Goal: Transaction & Acquisition: Purchase product/service

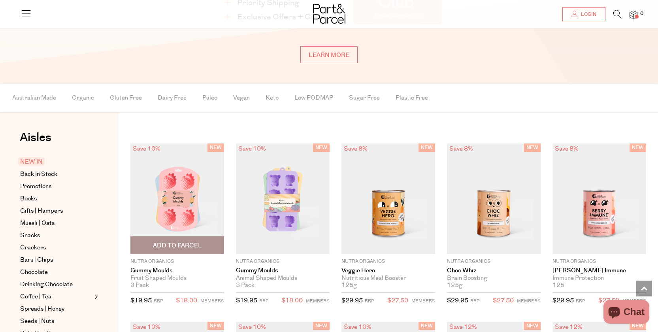
scroll to position [644, 0]
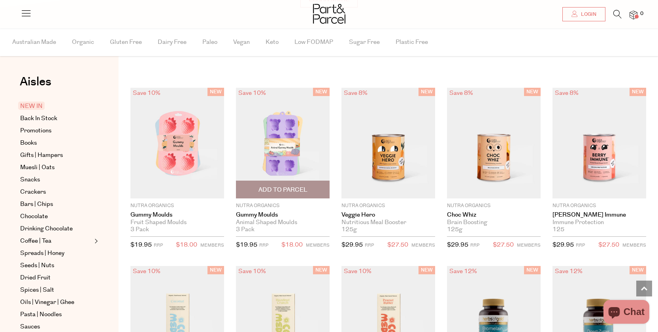
click at [307, 125] on img at bounding box center [283, 143] width 94 height 111
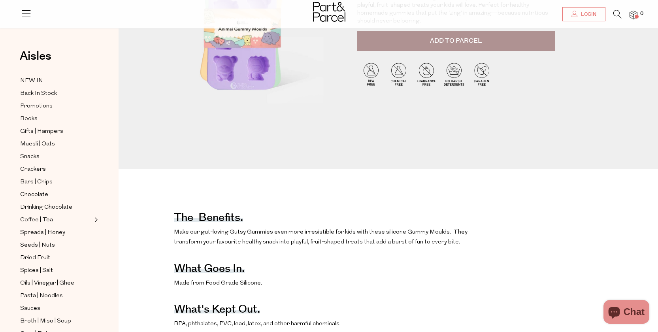
scroll to position [73, 0]
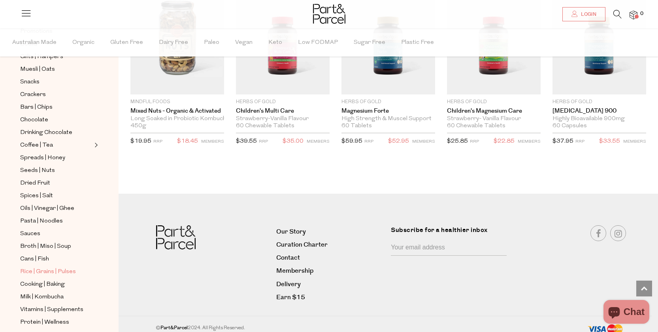
scroll to position [156, 0]
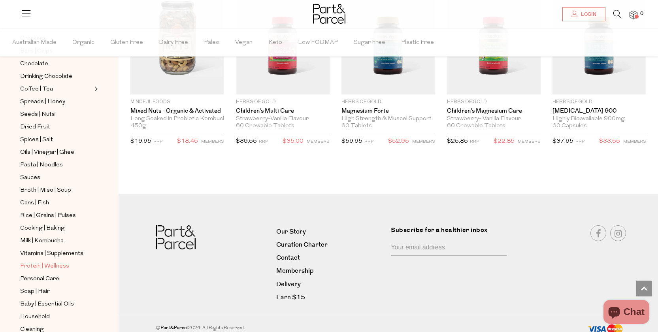
click at [49, 268] on span "Protein | Wellness" at bounding box center [44, 266] width 49 height 9
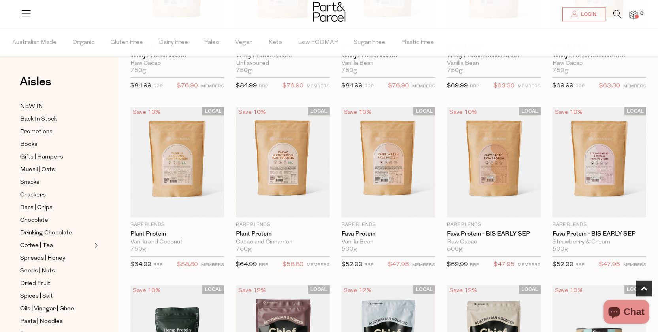
scroll to position [353, 0]
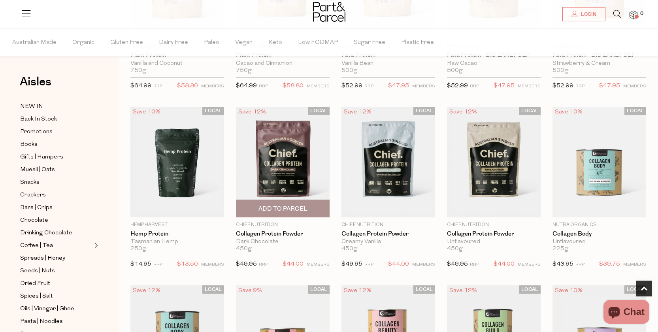
click at [291, 203] on span "Add To Parcel" at bounding box center [282, 208] width 89 height 17
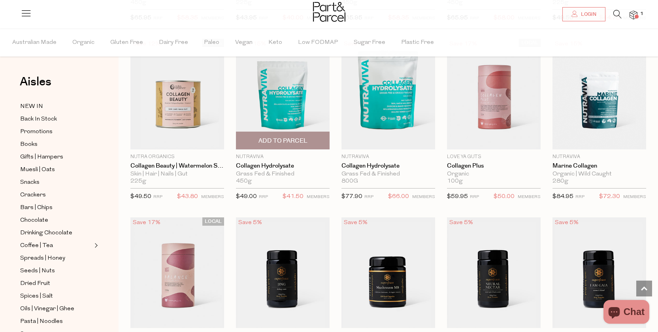
scroll to position [783, 0]
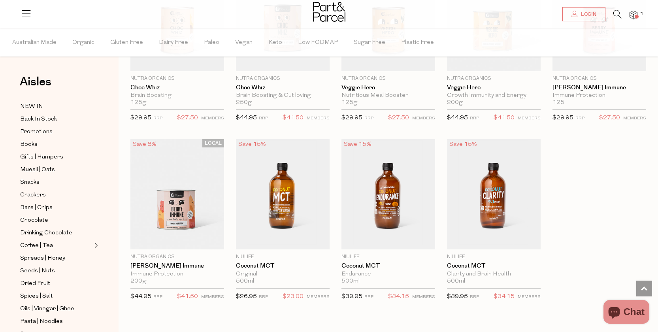
scroll to position [2685, 0]
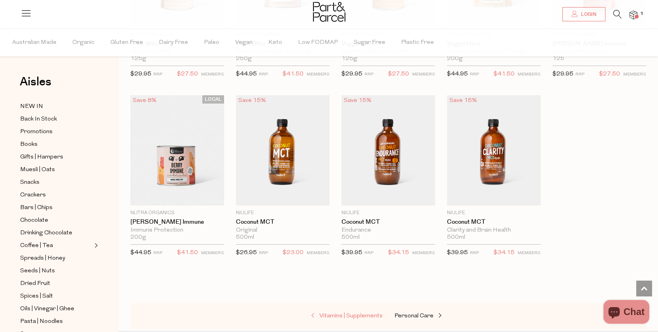
click at [369, 313] on span "Vitamins | Supplements" at bounding box center [350, 316] width 63 height 6
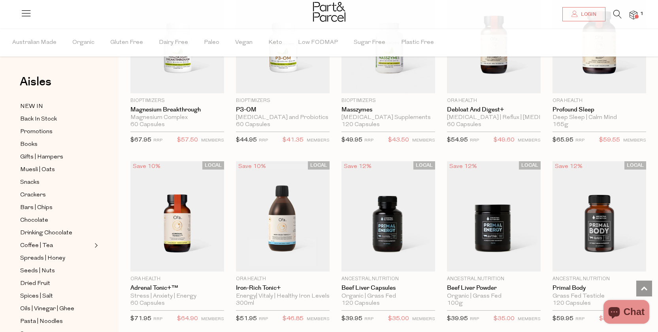
scroll to position [925, 0]
